Goal: Check status: Check status

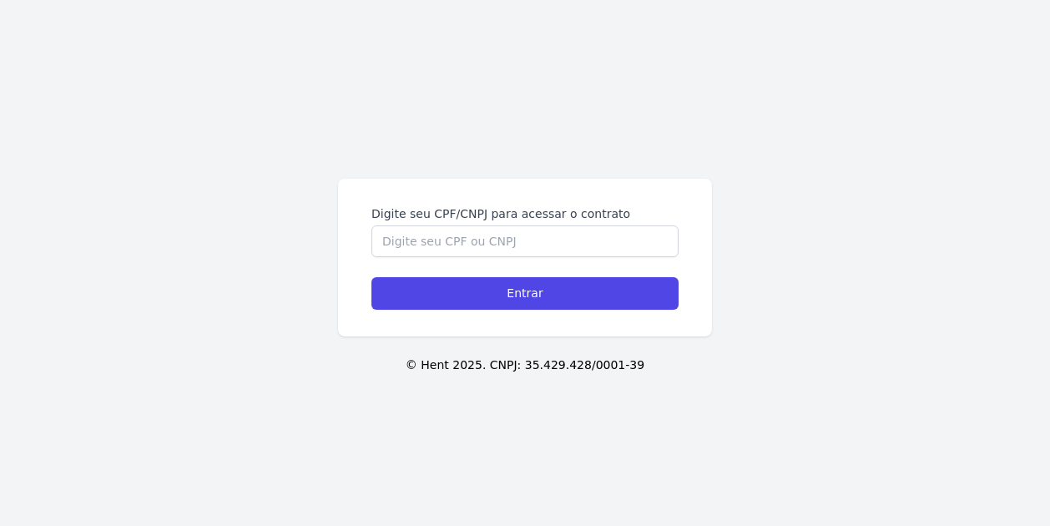
click at [357, 275] on div "Digite seu CPF/CNPJ para acessar o contrato Entrar" at bounding box center [525, 258] width 374 height 158
click at [441, 240] on input "Digite seu CPF/CNPJ para acessar o contrato" at bounding box center [525, 241] width 307 height 32
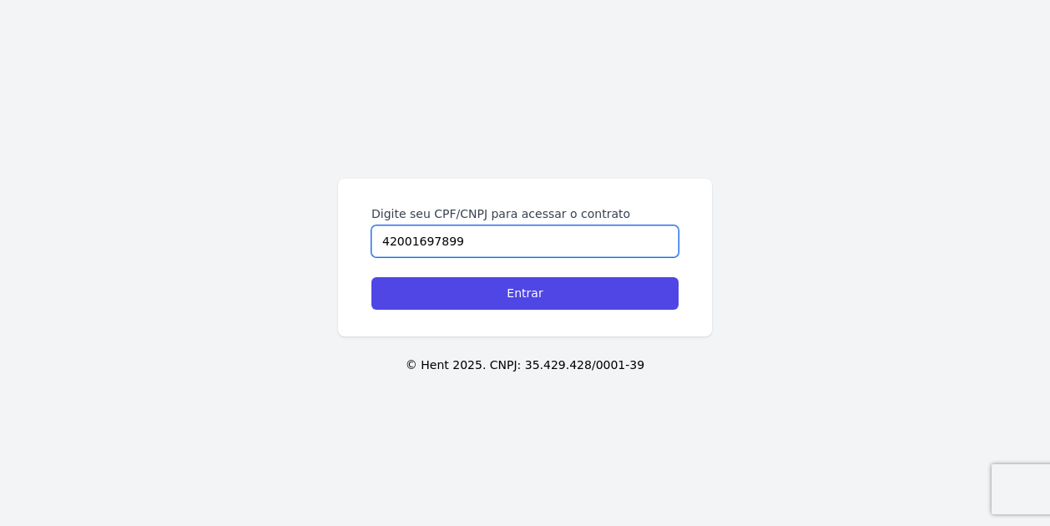
type input "42001697899"
click at [372, 277] on input "Entrar" at bounding box center [525, 293] width 307 height 33
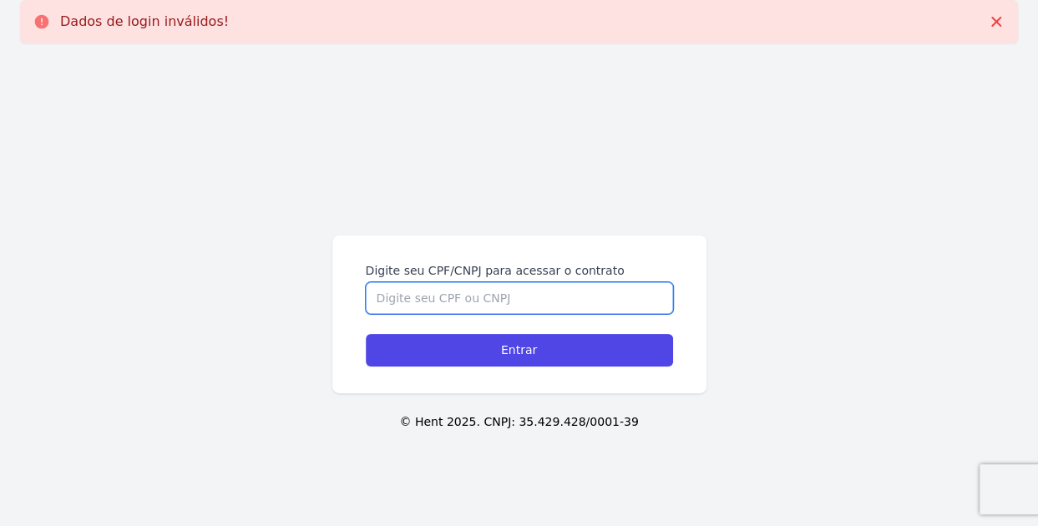
click at [473, 304] on input "Digite seu CPF/CNPJ para acessar o contrato" at bounding box center [519, 298] width 307 height 32
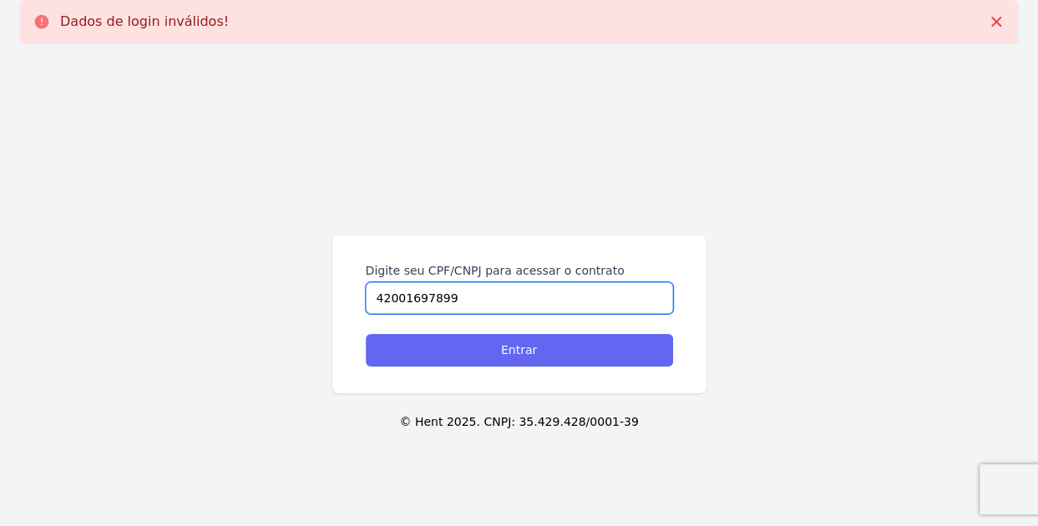
type input "42001697899"
click at [543, 351] on input "Entrar" at bounding box center [519, 350] width 307 height 33
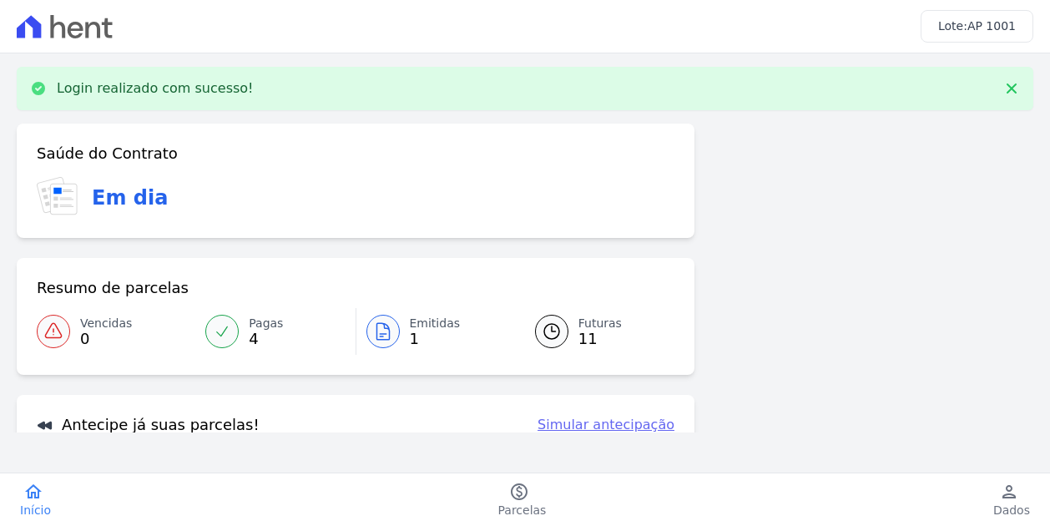
click at [237, 326] on link "Pagas 4" at bounding box center [274, 331] width 159 height 47
